Goal: Task Accomplishment & Management: Complete application form

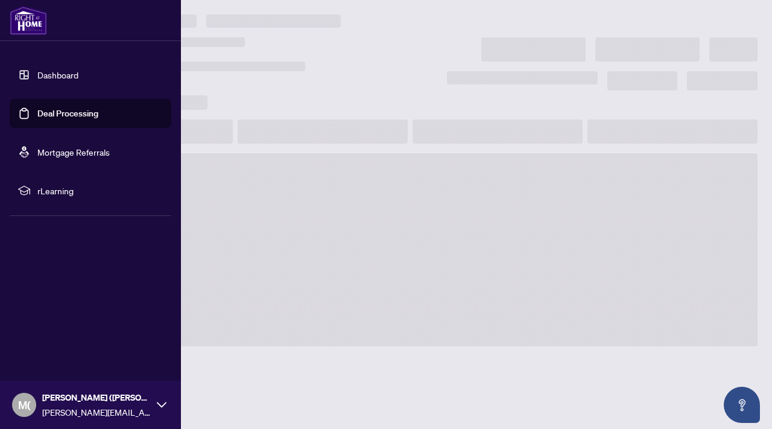
click at [37, 110] on link "Deal Processing" at bounding box center [67, 113] width 61 height 11
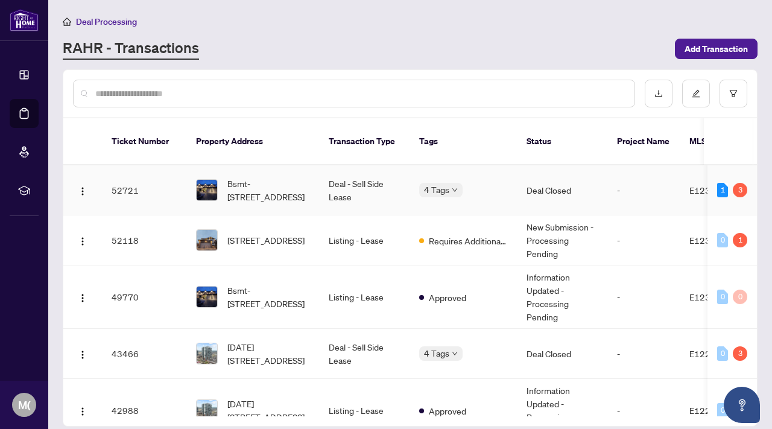
click at [399, 176] on td "Deal - Sell Side Lease" at bounding box center [364, 190] width 90 height 50
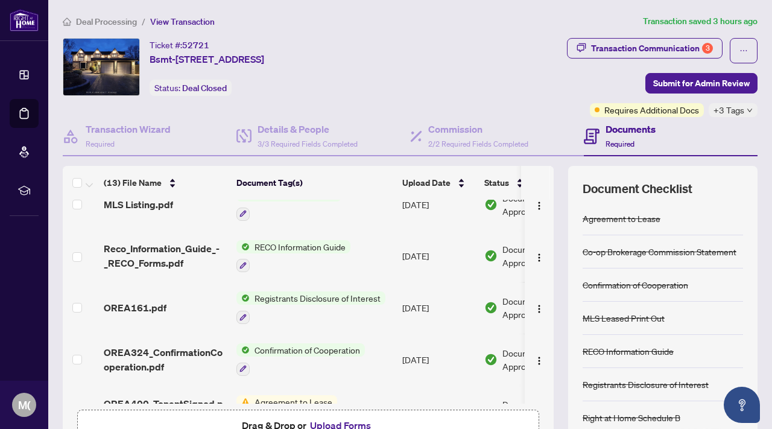
scroll to position [440, 0]
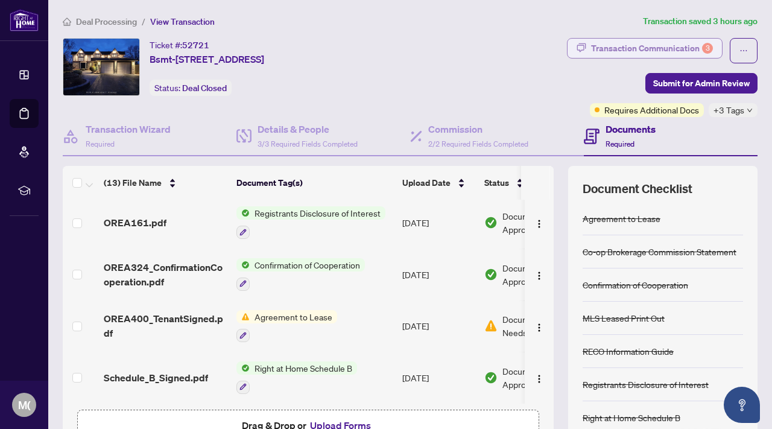
click at [661, 45] on div "Transaction Communication 3" at bounding box center [652, 48] width 122 height 19
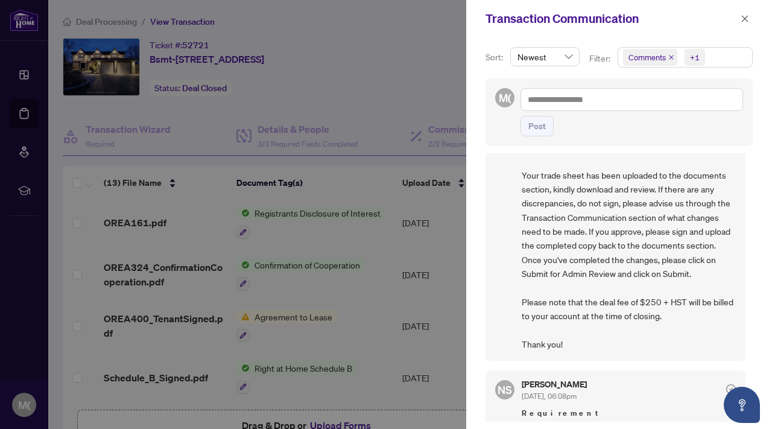
scroll to position [0, 0]
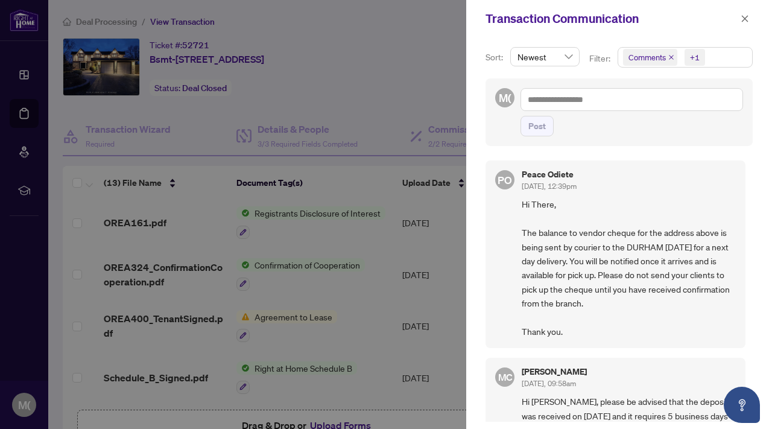
click at [738, 12] on span at bounding box center [745, 18] width 16 height 14
click at [741, 14] on icon "close" at bounding box center [745, 18] width 8 height 8
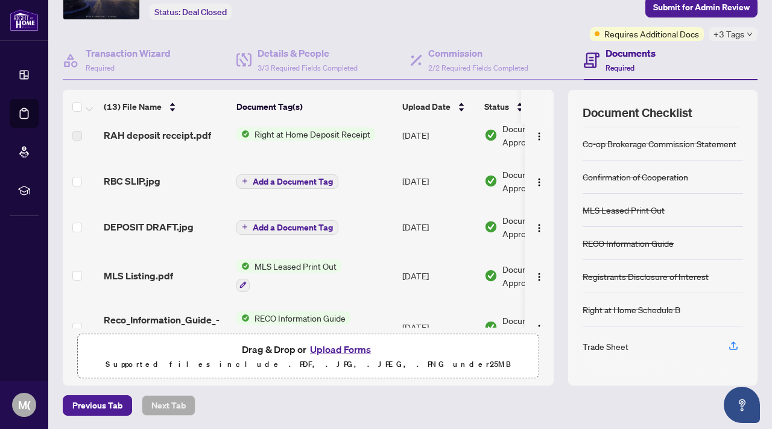
scroll to position [187, 0]
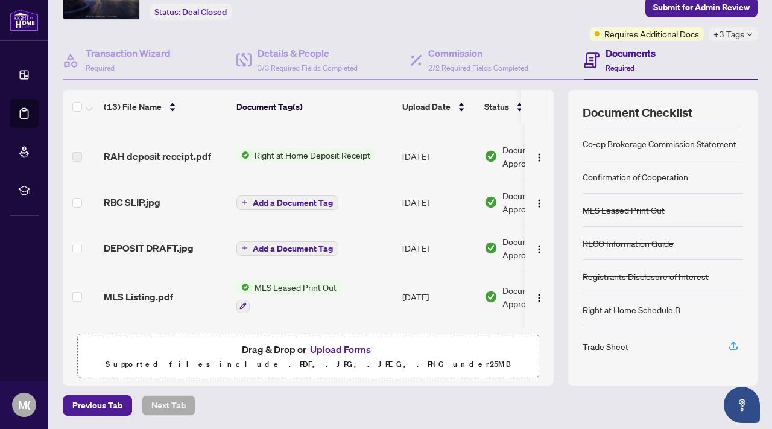
click at [338, 344] on button "Upload Forms" at bounding box center [340, 349] width 68 height 16
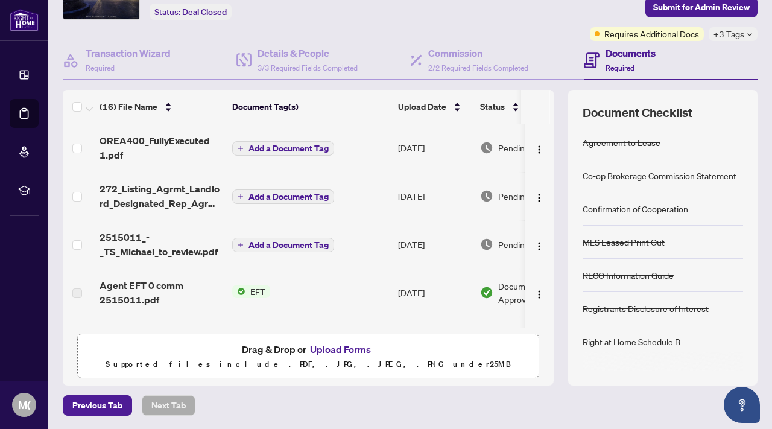
scroll to position [0, 0]
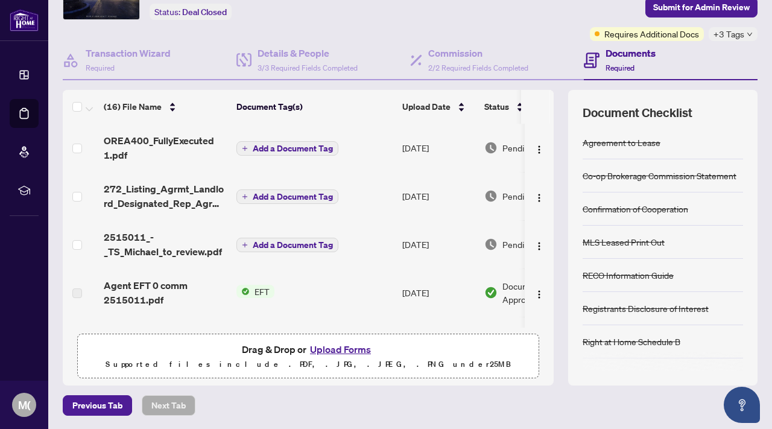
click at [293, 147] on span "Add a Document Tag" at bounding box center [293, 148] width 80 height 8
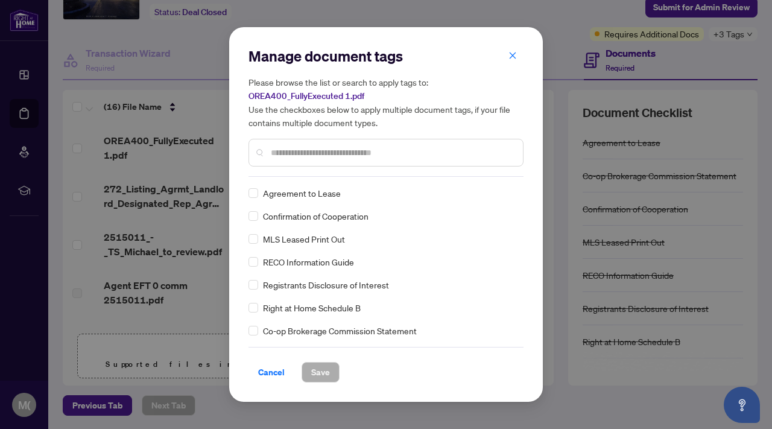
click at [305, 145] on div at bounding box center [386, 153] width 275 height 28
click at [287, 154] on input "text" at bounding box center [392, 152] width 243 height 13
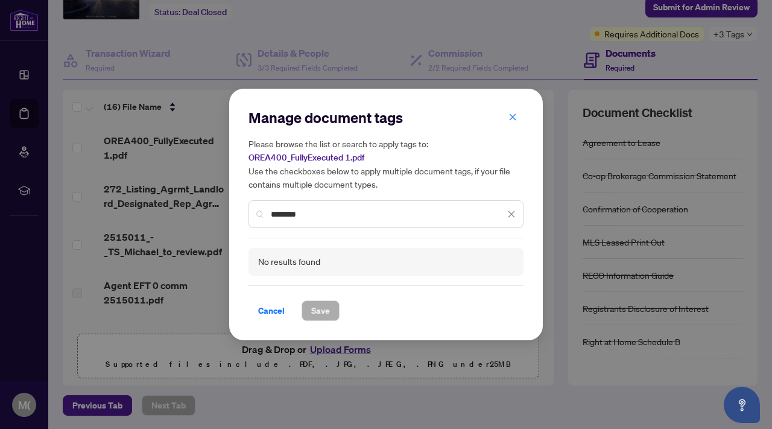
click at [288, 213] on input "********" at bounding box center [388, 214] width 234 height 13
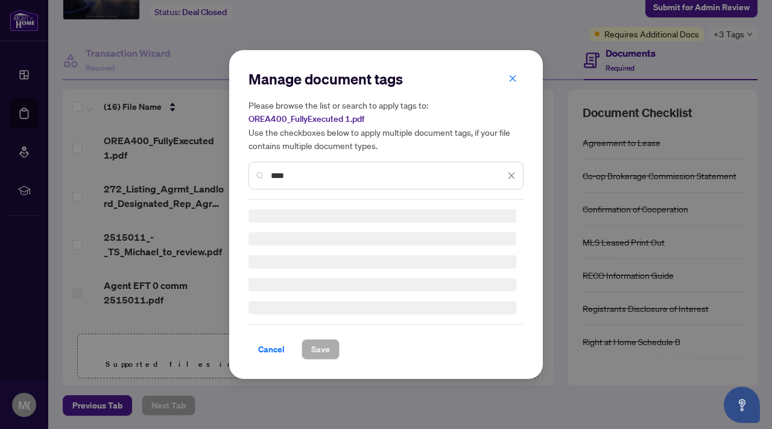
type input "***"
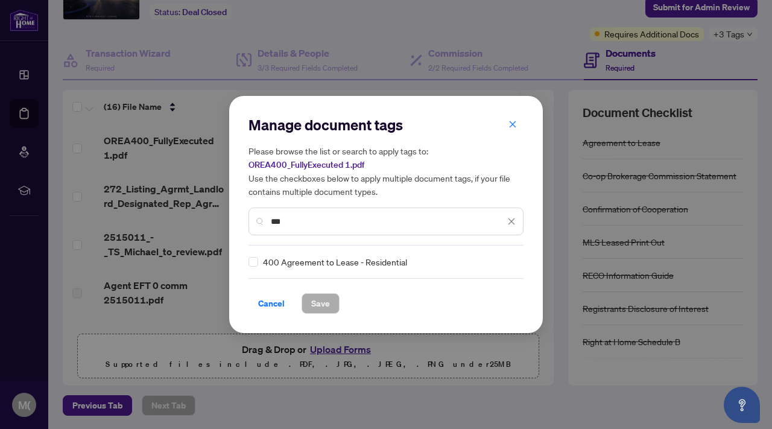
drag, startPoint x: 297, startPoint y: 220, endPoint x: 265, endPoint y: 218, distance: 32.0
click at [267, 218] on div "***" at bounding box center [386, 222] width 275 height 28
type input "***"
click at [326, 304] on span "Save" at bounding box center [320, 303] width 19 height 19
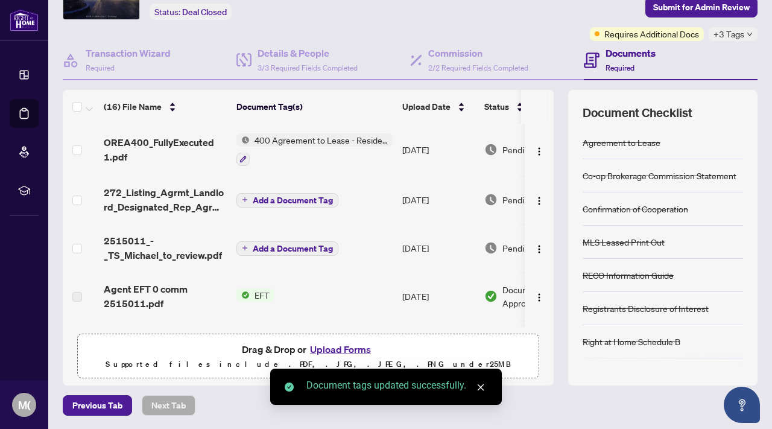
click at [288, 199] on span "Add a Document Tag" at bounding box center [293, 200] width 80 height 8
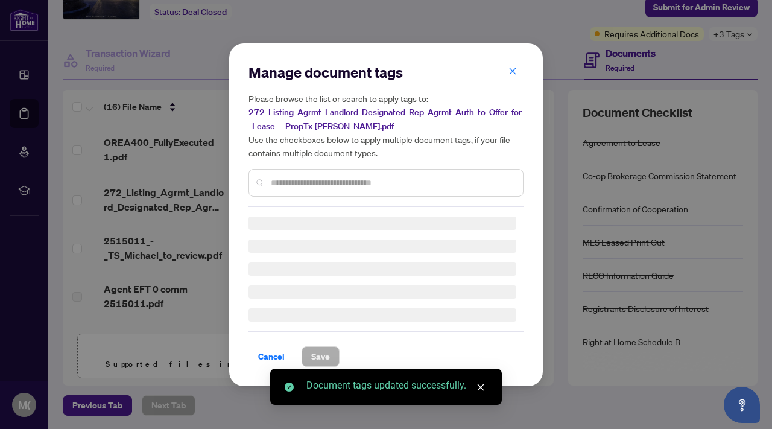
click at [326, 180] on div "Manage document tags Please browse the list or search to apply tags to: 272_Lis…" at bounding box center [386, 135] width 275 height 144
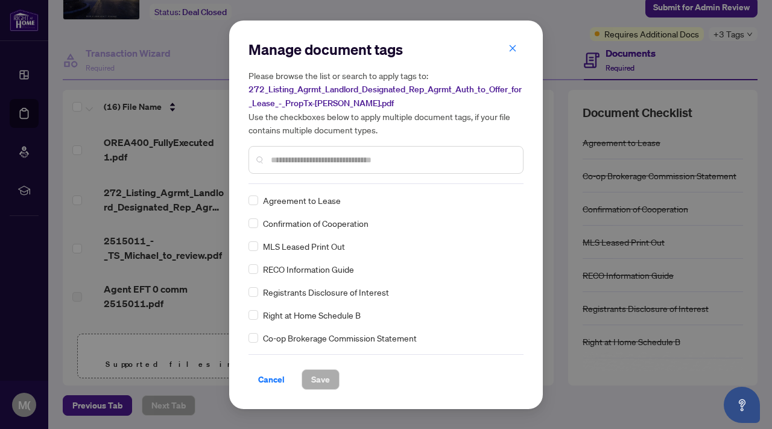
click at [316, 159] on input "text" at bounding box center [392, 159] width 243 height 13
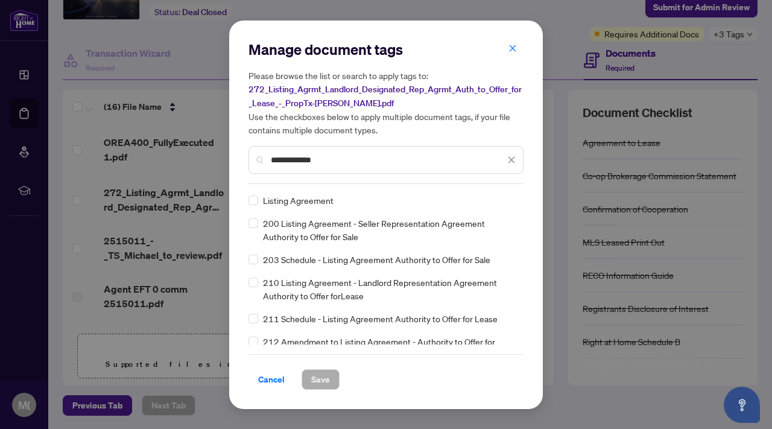
type input "**********"
click at [315, 376] on span "Save" at bounding box center [320, 379] width 19 height 19
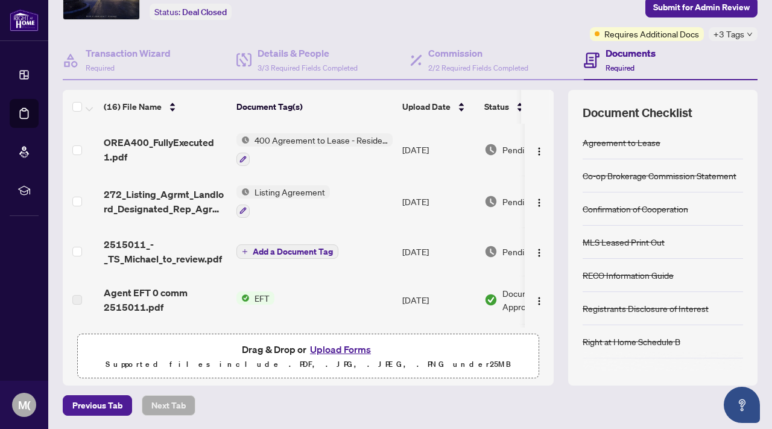
click at [282, 248] on span "Add a Document Tag" at bounding box center [293, 251] width 80 height 8
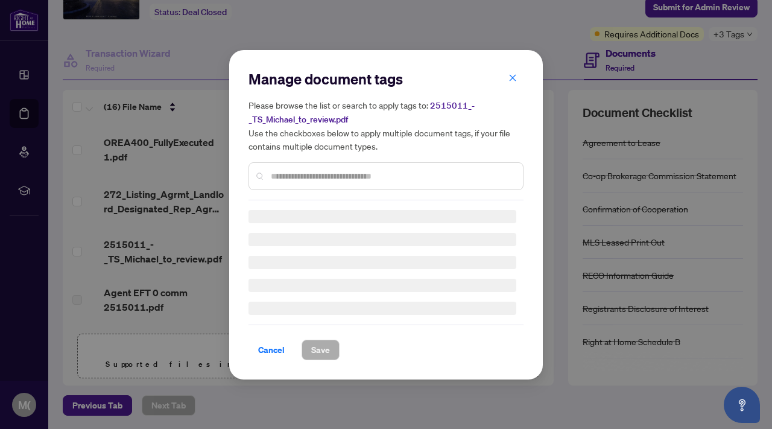
click at [305, 173] on div "Manage document tags Please browse the list or search to apply tags to: 2515011…" at bounding box center [386, 134] width 275 height 131
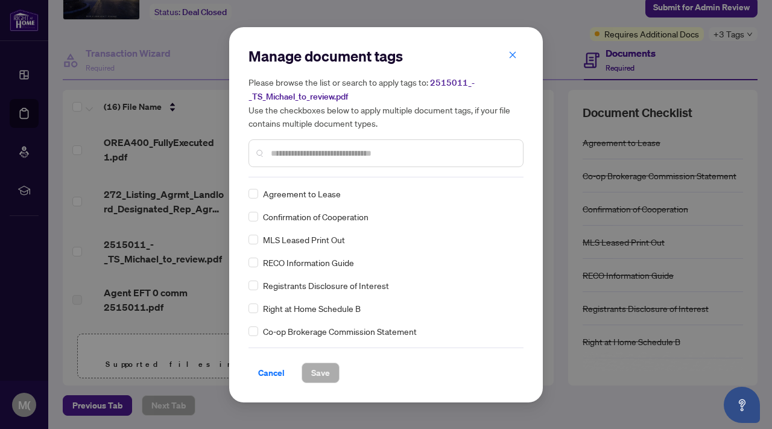
click at [303, 157] on input "text" at bounding box center [392, 153] width 243 height 13
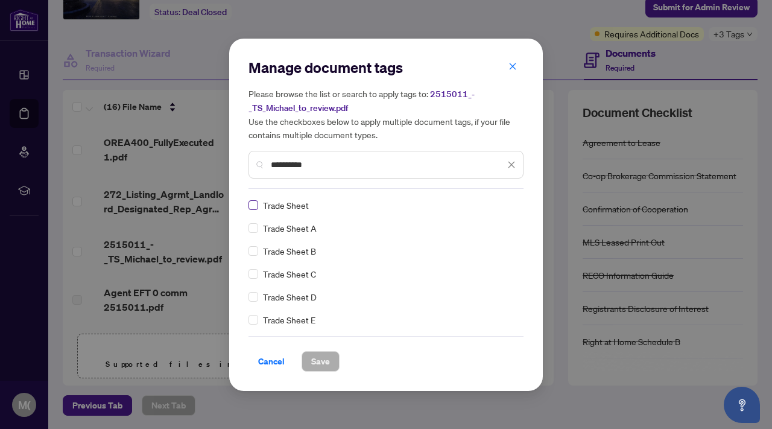
type input "**********"
click at [320, 357] on span "Save" at bounding box center [320, 361] width 19 height 19
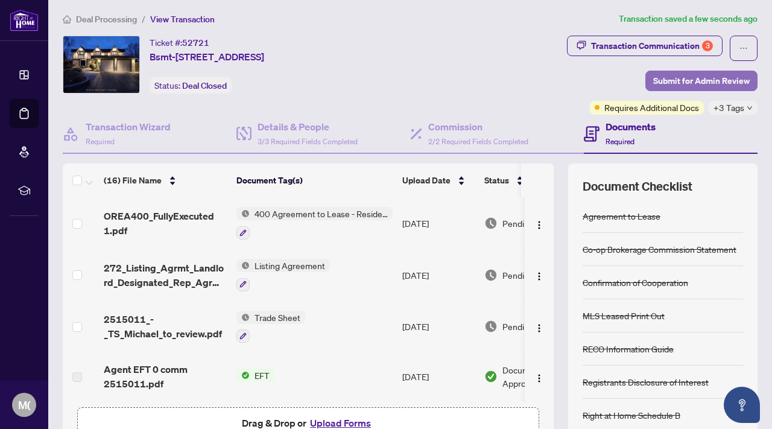
click at [700, 77] on span "Submit for Admin Review" at bounding box center [701, 80] width 97 height 19
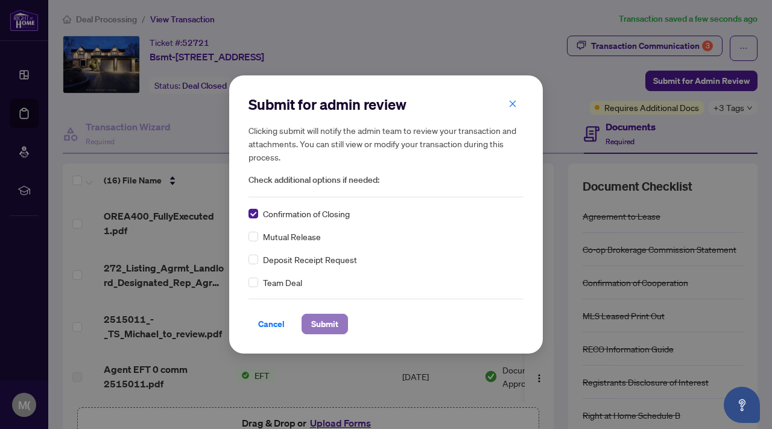
click at [317, 326] on span "Submit" at bounding box center [324, 323] width 27 height 19
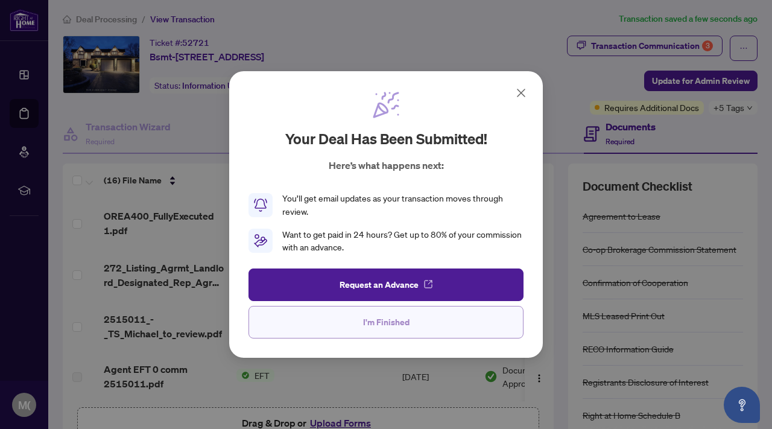
click at [393, 326] on span "I'm Finished" at bounding box center [386, 321] width 46 height 19
